Goal: Information Seeking & Learning: Learn about a topic

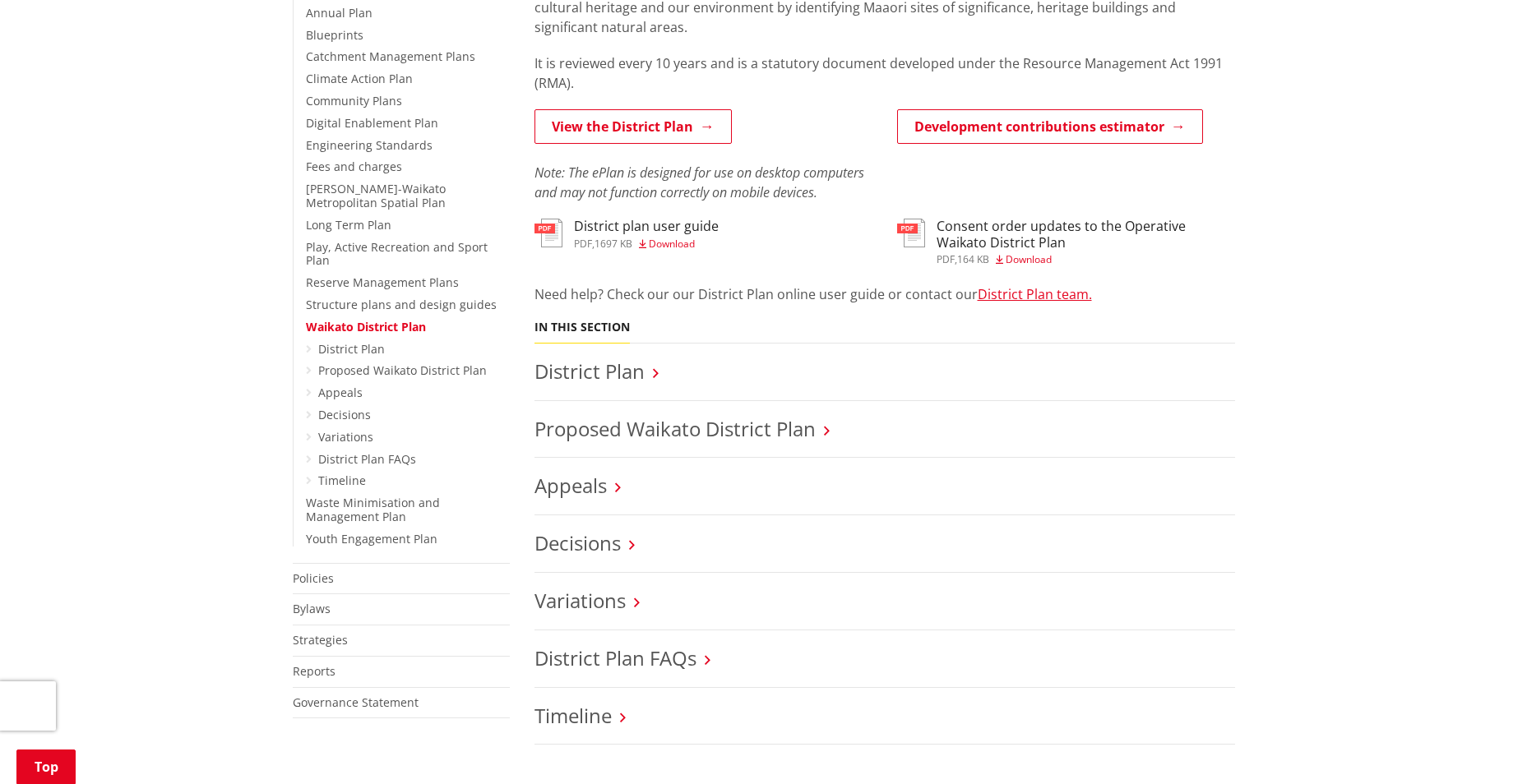
scroll to position [411, 0]
click at [802, 434] on link "Proposed Waikato District Plan" at bounding box center [674, 427] width 281 height 27
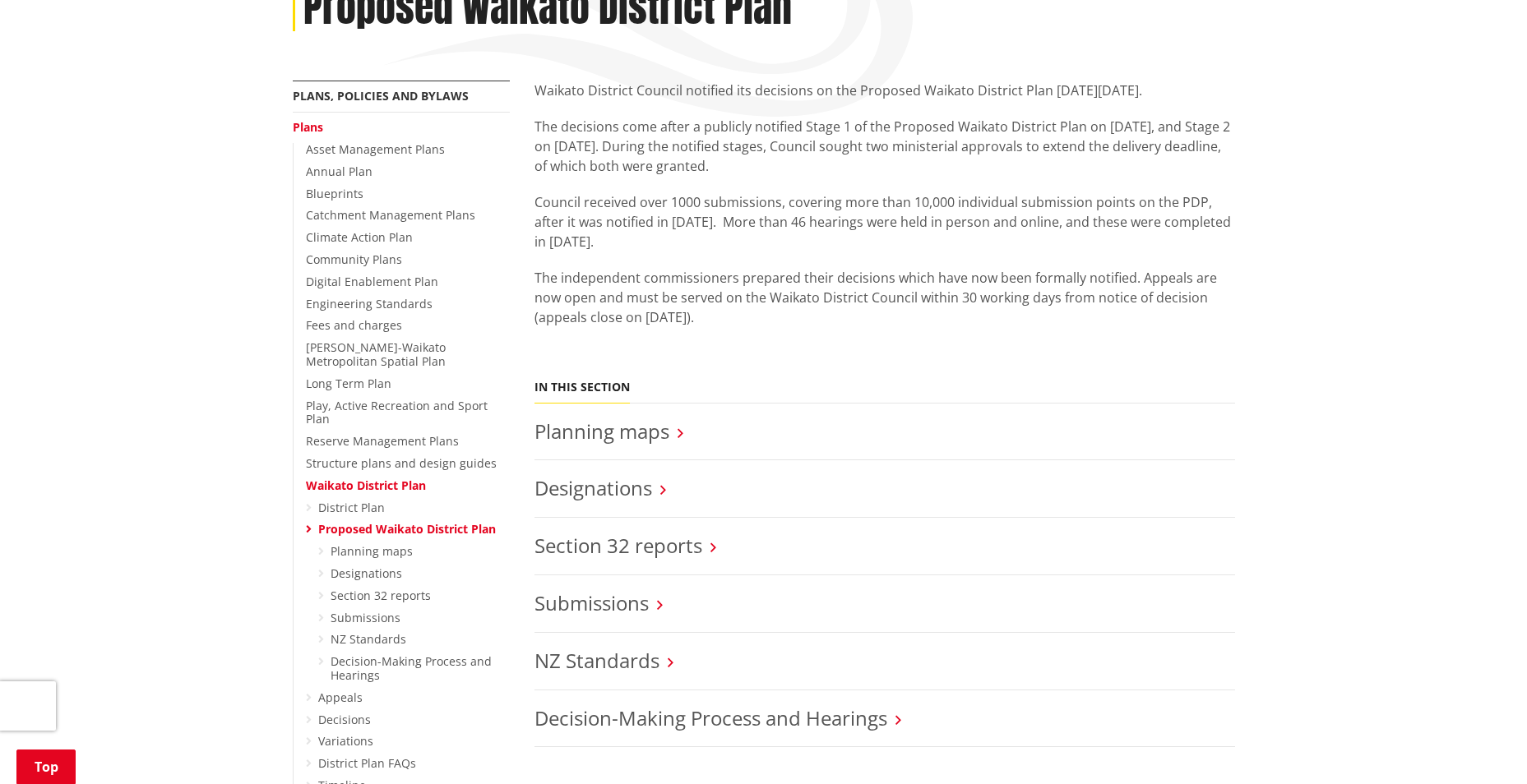
scroll to position [329, 0]
click at [663, 530] on link "Section 32 reports" at bounding box center [618, 544] width 167 height 27
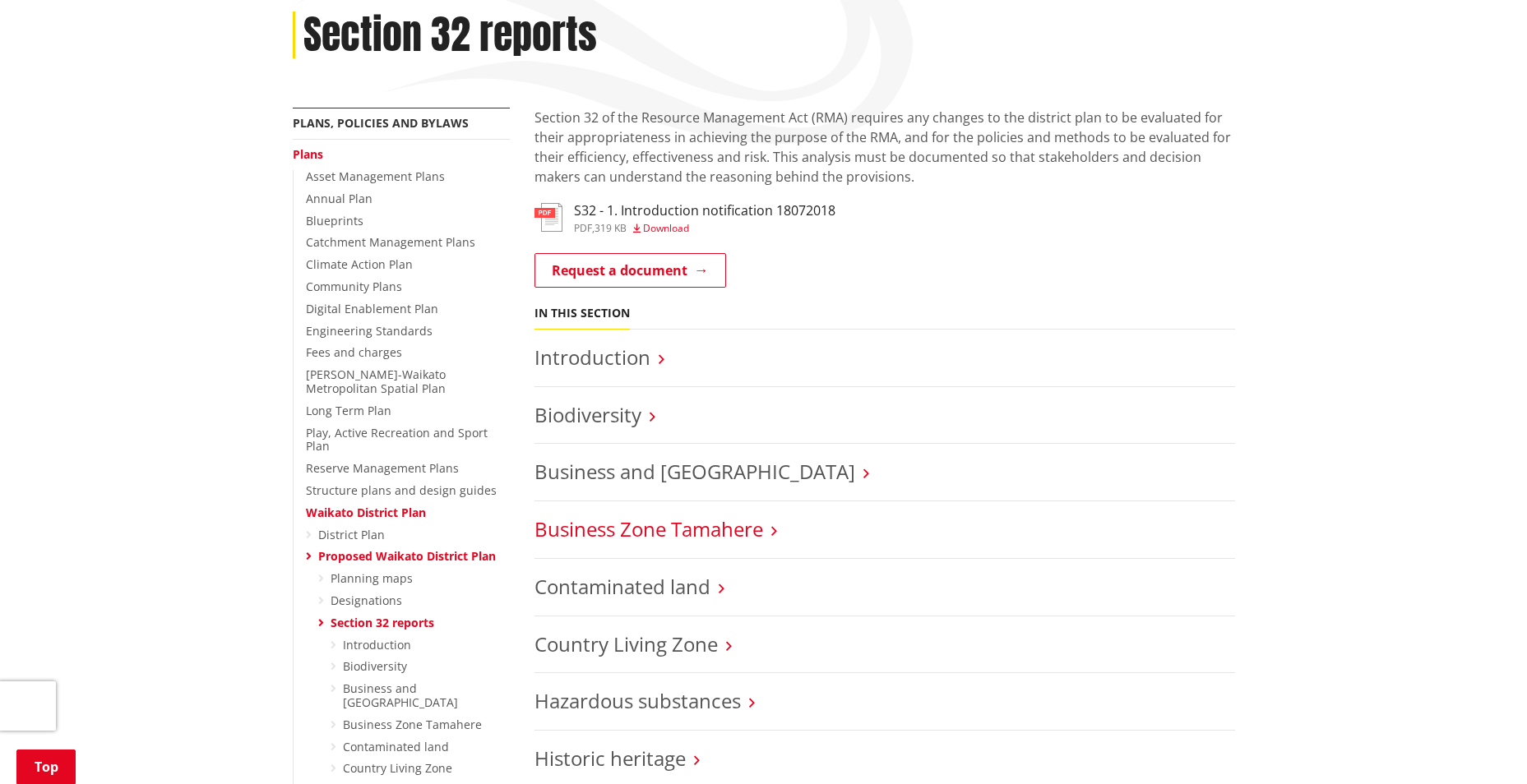
scroll to position [329, 0]
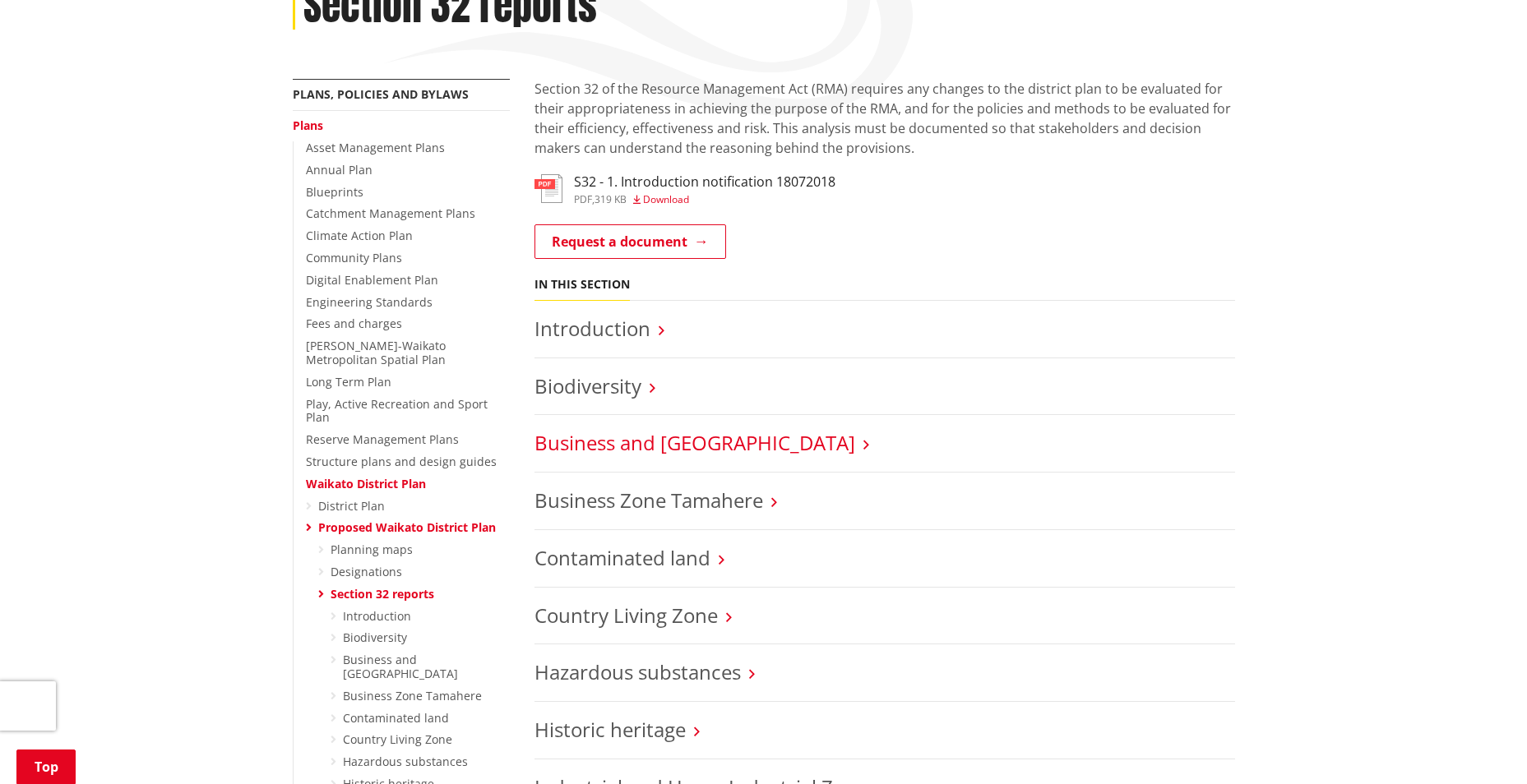
click at [657, 429] on link "Business and [GEOGRAPHIC_DATA]" at bounding box center [694, 442] width 321 height 27
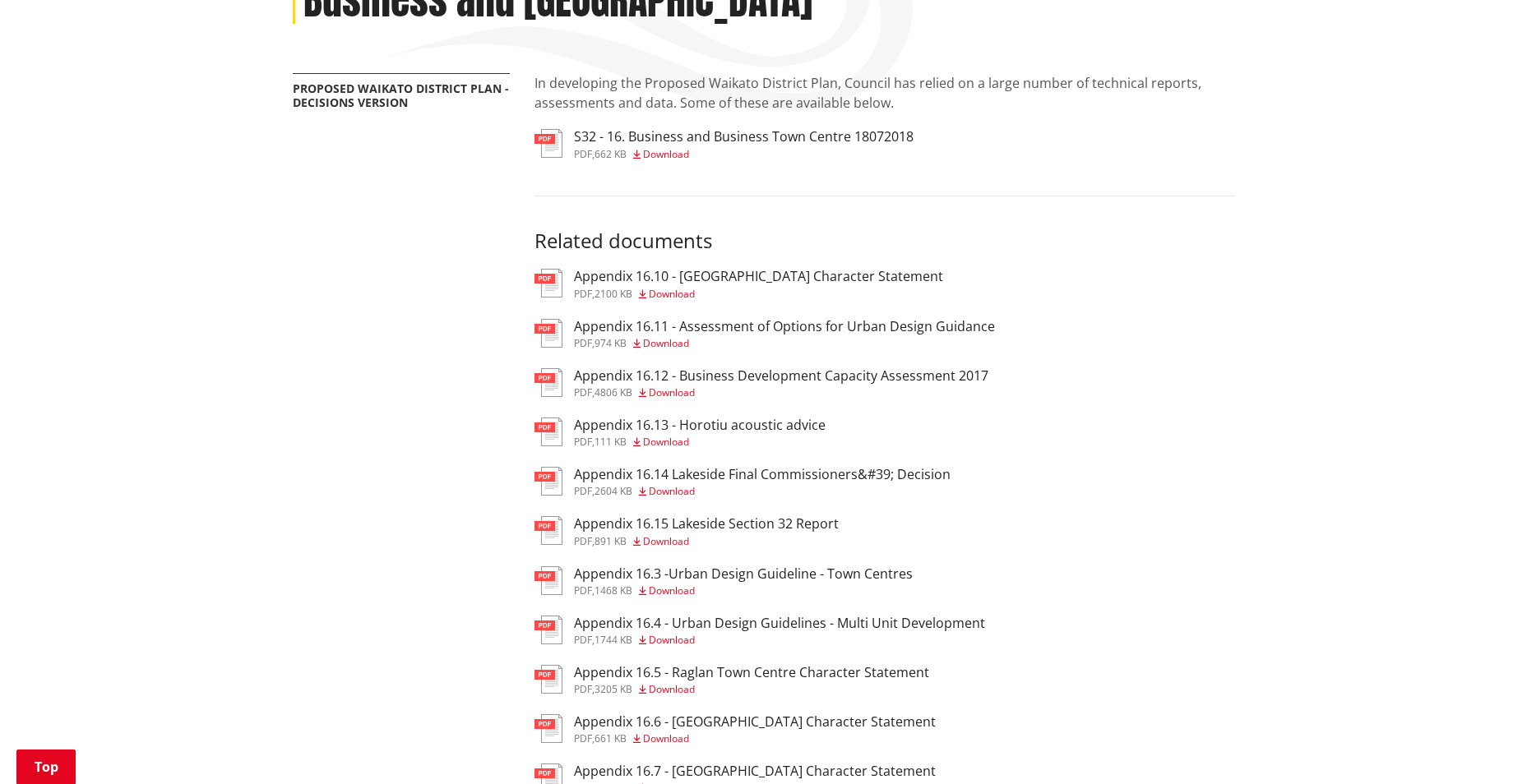
scroll to position [329, 0]
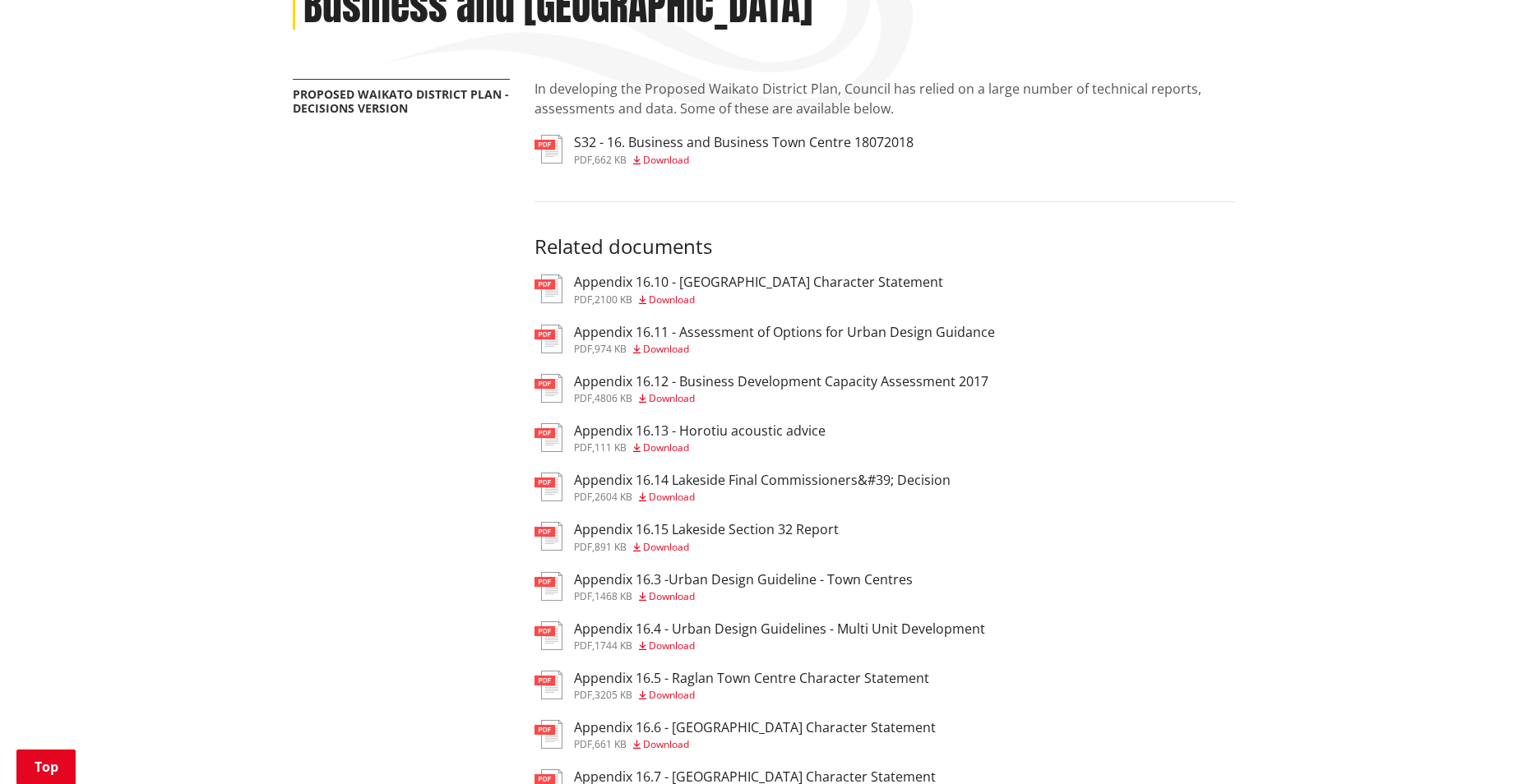
click at [718, 135] on h3 "S32 - 16. Business and Business Town Centre 18072018" at bounding box center [743, 143] width 339 height 16
